Goal: Task Accomplishment & Management: Manage account settings

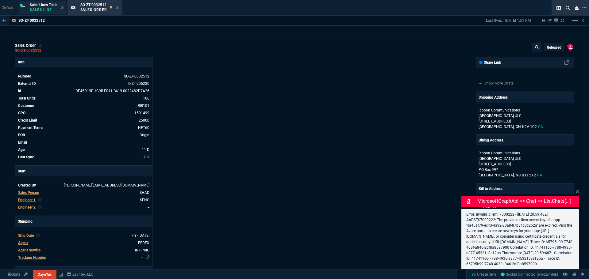
click at [44, 8] on p "Sales Line" at bounding box center [44, 9] width 28 height 5
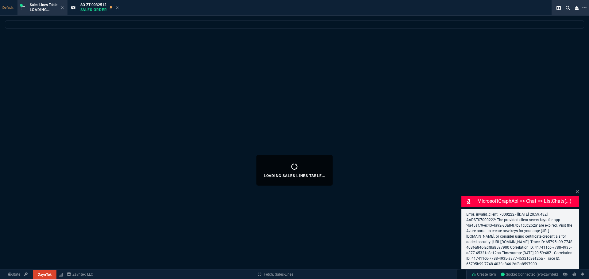
select select
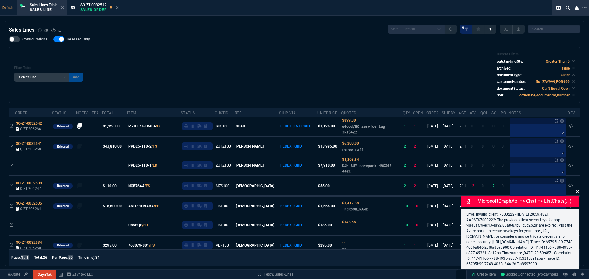
click at [578, 189] on icon at bounding box center [577, 191] width 4 height 5
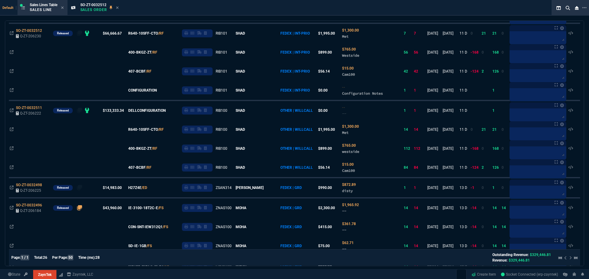
scroll to position [279, 0]
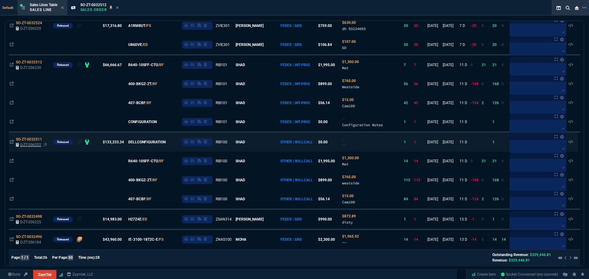
click at [35, 146] on span "Q-ZT-206222" at bounding box center [30, 145] width 21 height 4
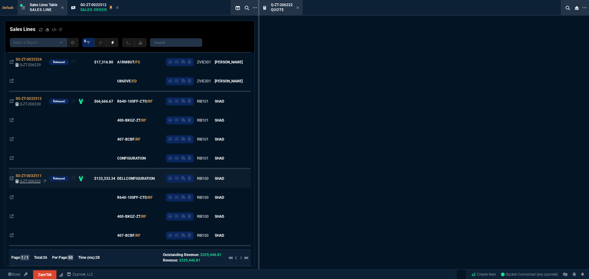
scroll to position [316, 0]
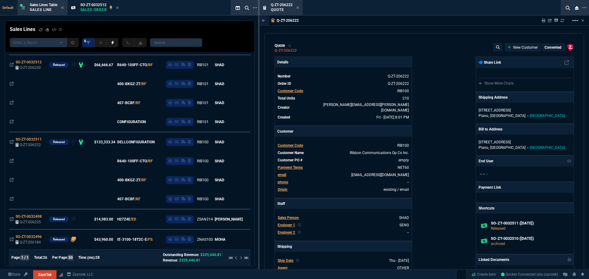
type input "35"
type input "695"
type input "48"
type input "429"
type input "82"
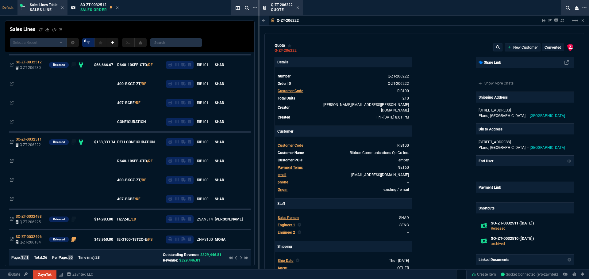
type input "46"
type input "96"
click at [543, 20] on icon at bounding box center [543, 21] width 4 height 4
type input "35"
type input "695"
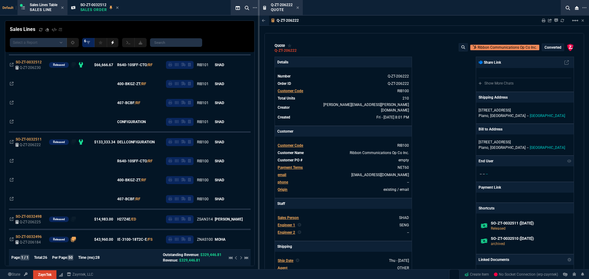
type input "48"
type input "429"
type input "82"
type input "46"
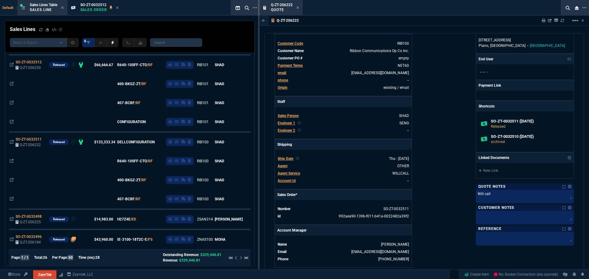
type input "96"
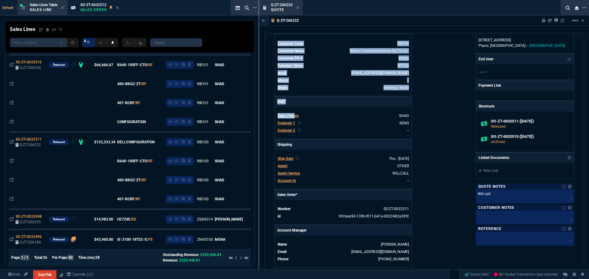
scroll to position [0, 0]
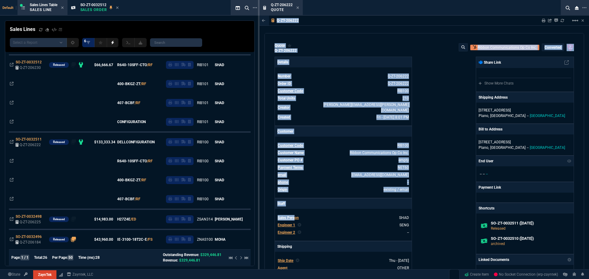
drag, startPoint x: 295, startPoint y: 112, endPoint x: 351, endPoint y: 15, distance: 111.3
click at [351, 15] on div "Q-ZT-206222 Quote Q-ZT-206222 Sharing Q-ZT-206222 Link Dev Link Share on Teams …" at bounding box center [423, 150] width 329 height 300
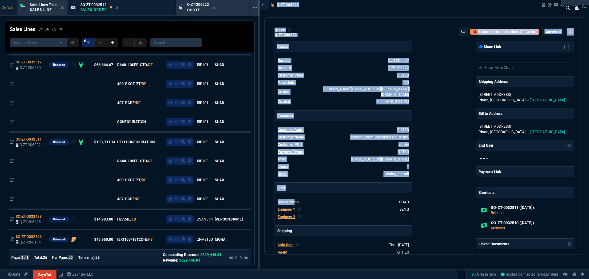
drag, startPoint x: 284, startPoint y: 7, endPoint x: 201, endPoint y: 11, distance: 83.8
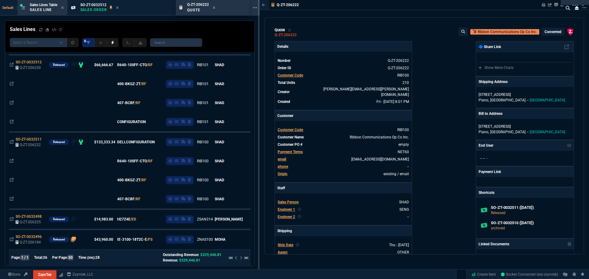
click at [200, 11] on div "Default Sales Lines Table Sales Line SO-ZT-0032512 Sales Order Q-ZT-206222 Quote" at bounding box center [117, 8] width 235 height 16
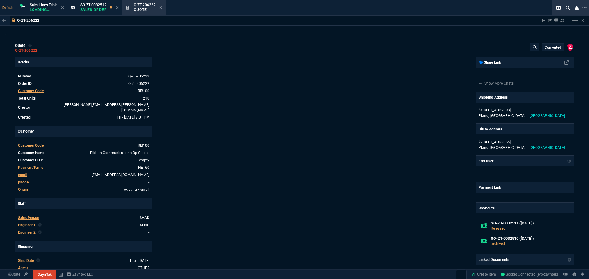
type input "35"
type input "695"
type input "48"
type input "429"
type input "82"
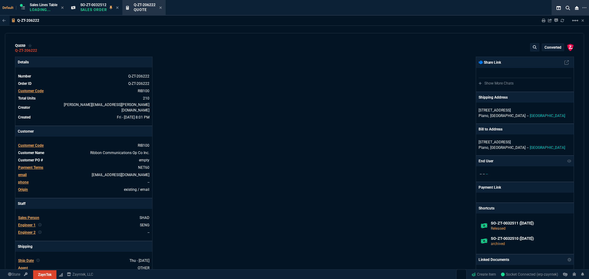
type input "46"
type input "96"
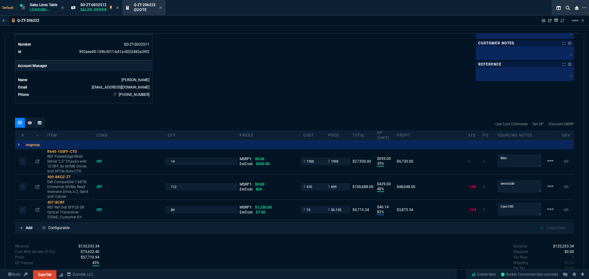
scroll to position [252, 0]
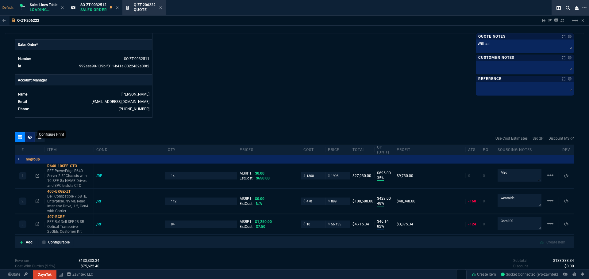
click at [31, 135] on fa-icon at bounding box center [30, 137] width 4 height 4
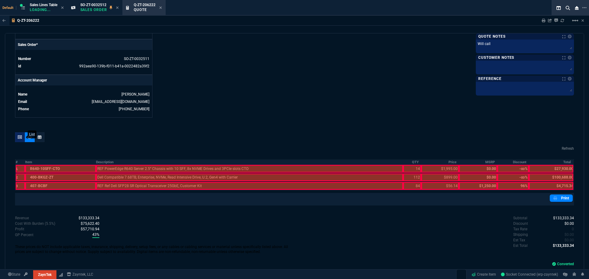
click at [21, 136] on icon at bounding box center [20, 138] width 4 height 4
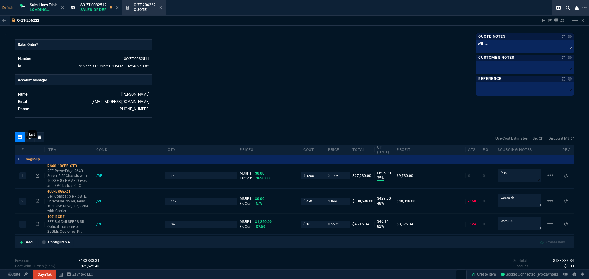
type input "35"
type input "695"
type input "48"
type input "429"
type input "82"
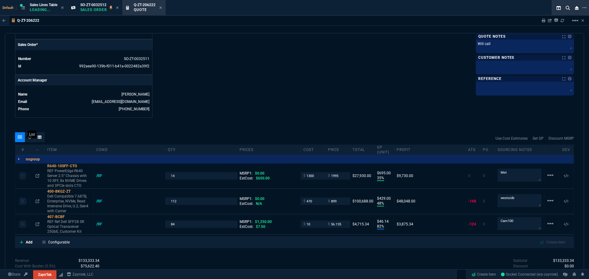
type input "46"
type input "96"
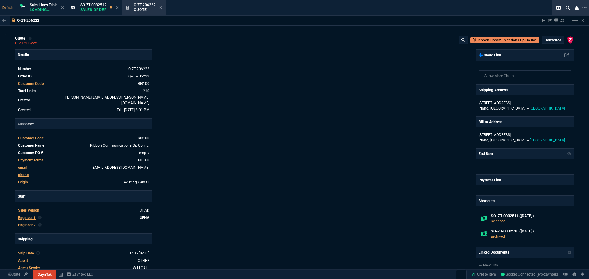
scroll to position [0, 0]
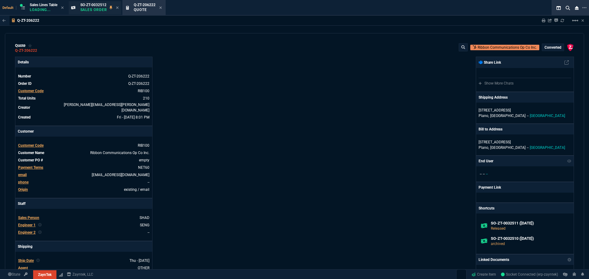
click at [94, 8] on p "Sales Order" at bounding box center [93, 9] width 27 height 5
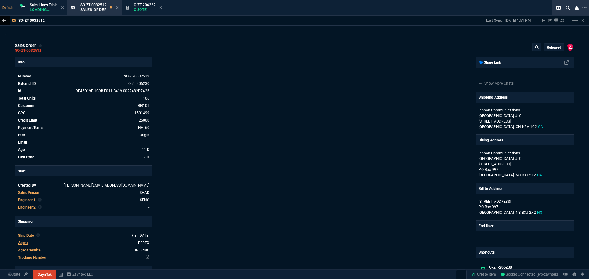
click at [3, 20] on icon at bounding box center [3, 21] width 3 height 4
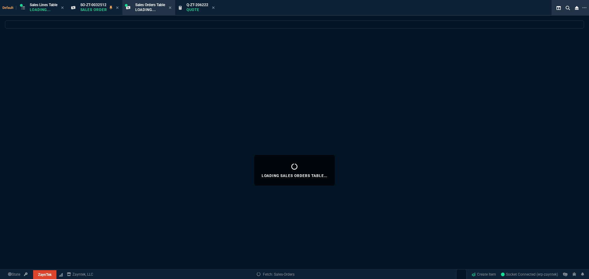
select select
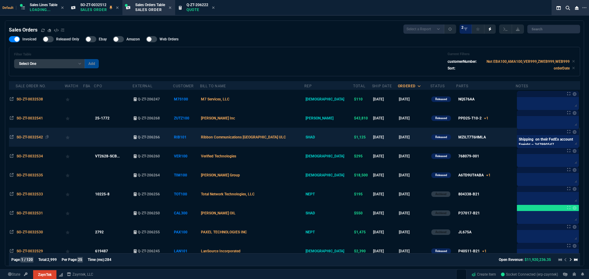
click at [20, 139] on span "SO-ZT-0032542" at bounding box center [30, 137] width 26 height 4
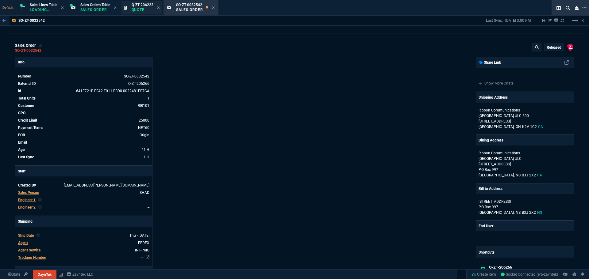
click at [146, 12] on div "Q-ZT-206222 Quote" at bounding box center [143, 7] width 22 height 11
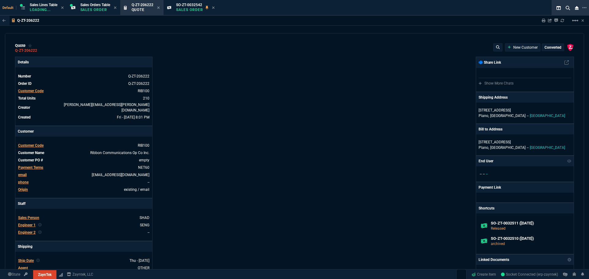
type input "35"
type input "695"
type input "48"
type input "429"
type input "82"
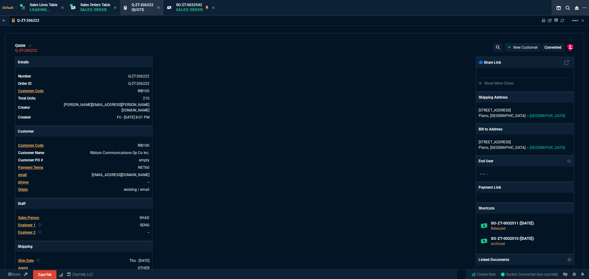
type input "46"
type input "96"
click at [542, 22] on icon at bounding box center [543, 21] width 4 height 4
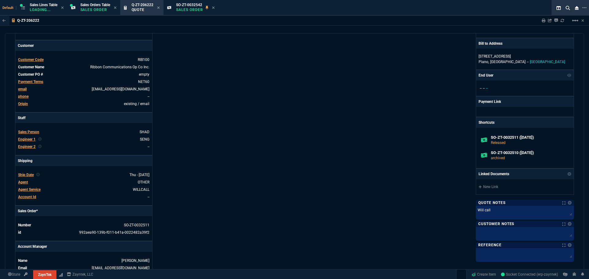
type input "35"
type input "695"
type input "48"
type input "429"
type input "82"
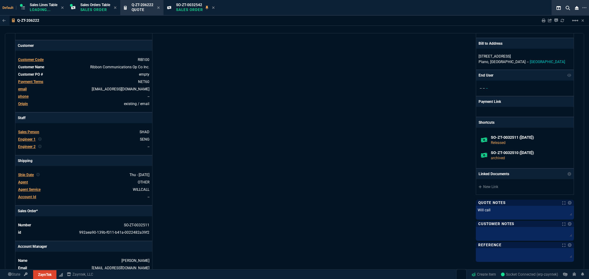
type input "46"
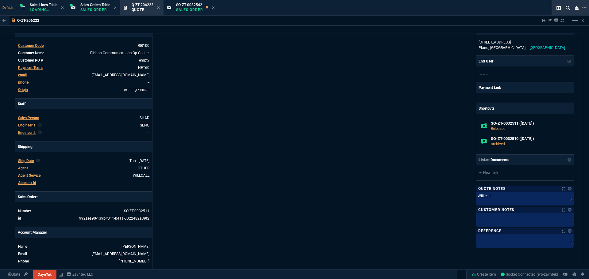
type input "96"
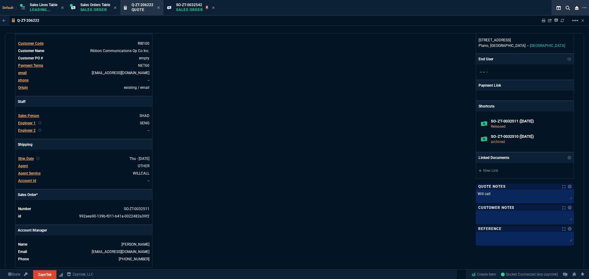
scroll to position [204, 0]
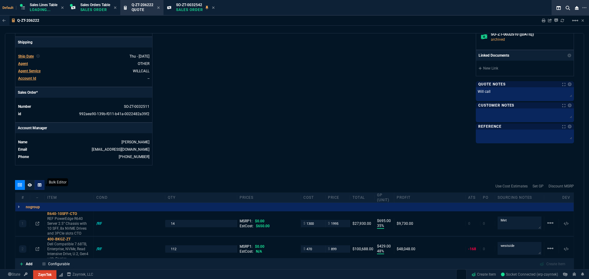
click at [42, 180] on div at bounding box center [40, 185] width 10 height 10
click at [30, 183] on icon at bounding box center [30, 184] width 4 height 3
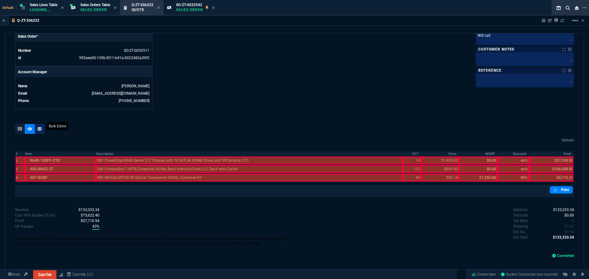
scroll to position [261, 0]
click at [21, 127] on icon at bounding box center [20, 129] width 4 height 4
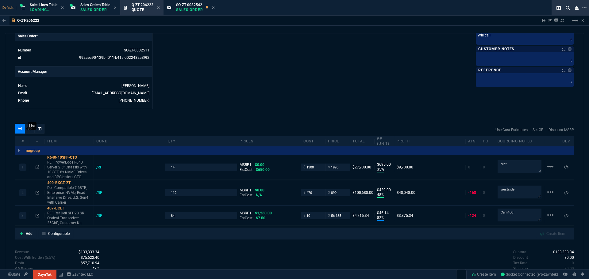
type input "35"
type input "695"
type input "48"
type input "429"
type input "82"
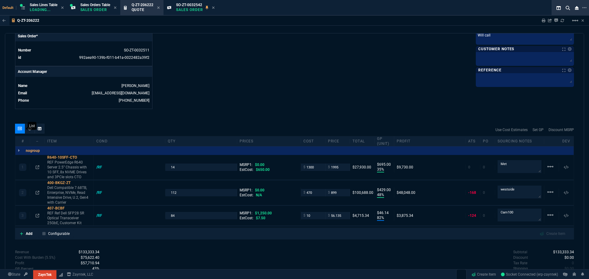
type input "46"
type input "96"
click at [57, 160] on p "REF PowerEdge R640 Server 2.5” Chassis with 10 SFF, 8x NVME Drives and 3PCIe sl…" at bounding box center [69, 170] width 44 height 20
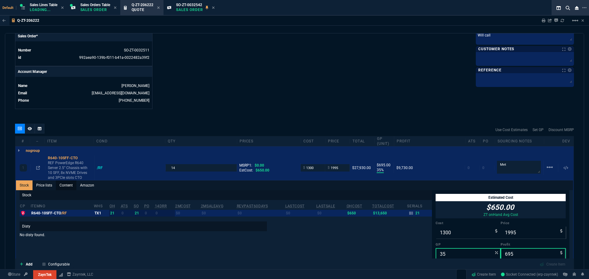
click at [69, 181] on link "Content" at bounding box center [66, 186] width 21 height 10
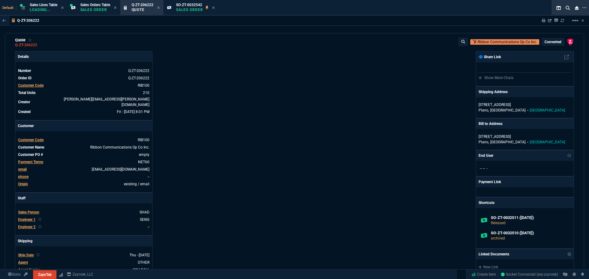
scroll to position [0, 0]
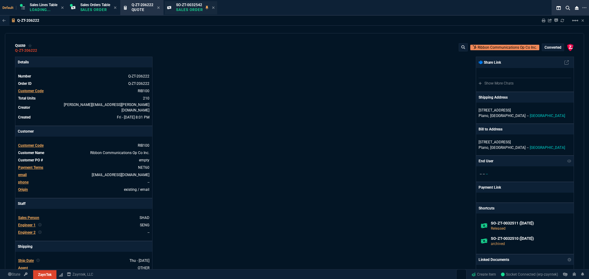
click at [178, 6] on span "SO-ZT-0032542" at bounding box center [189, 5] width 26 height 4
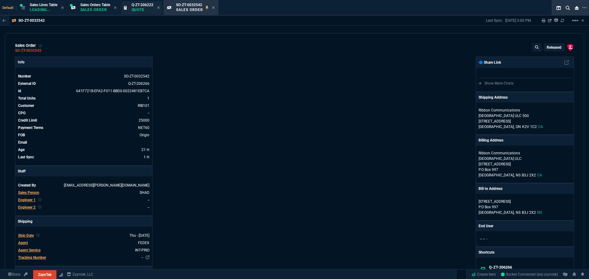
click at [148, 11] on p "Quote" at bounding box center [143, 9] width 22 height 5
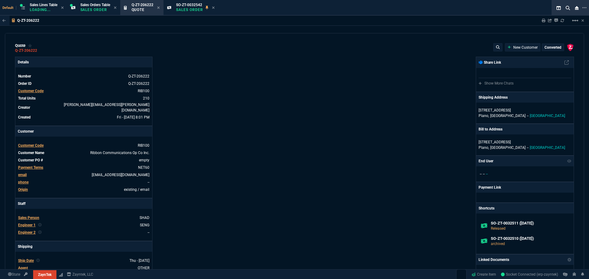
type input "35"
type input "695"
type input "48"
type input "429"
type input "82"
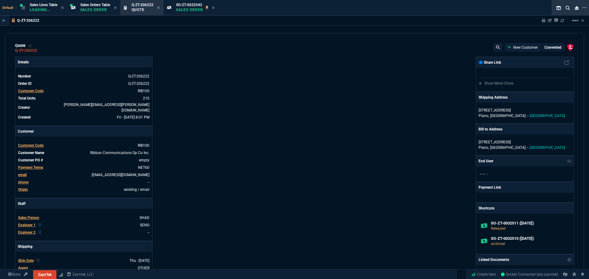
type input "46"
type input "96"
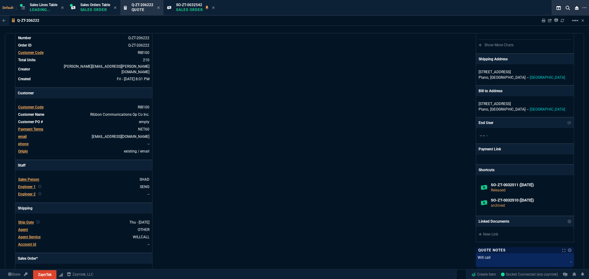
scroll to position [51, 0]
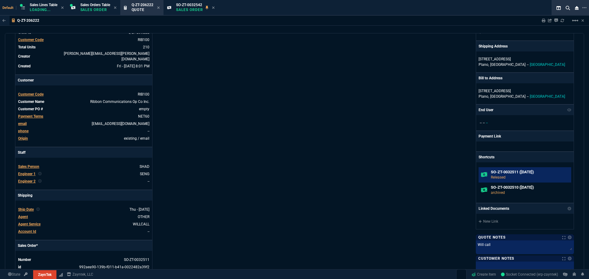
click at [510, 174] on h6 "SO-ZT-0032511 ([DATE])" at bounding box center [530, 172] width 78 height 5
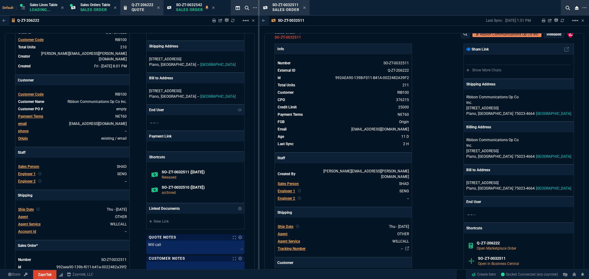
scroll to position [0, 0]
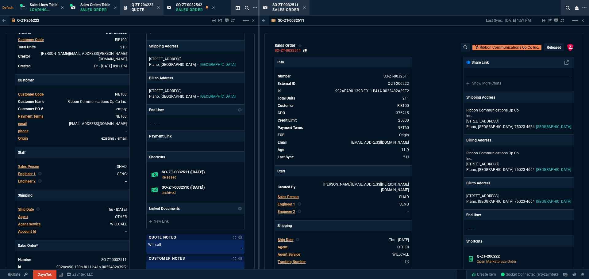
click at [304, 51] on icon at bounding box center [304, 51] width 3 height 4
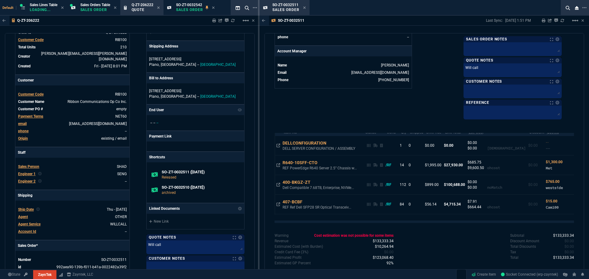
scroll to position [8, 0]
